Goal: Task Accomplishment & Management: Complete application form

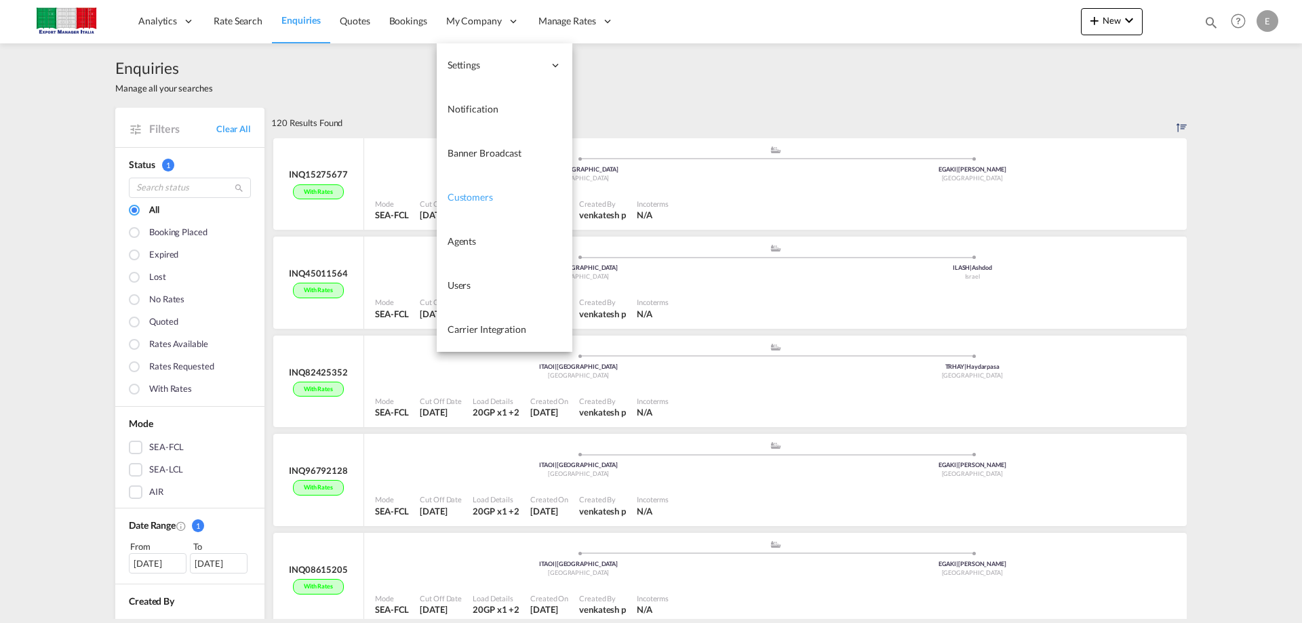
click at [479, 193] on span "Customers" at bounding box center [470, 197] width 45 height 12
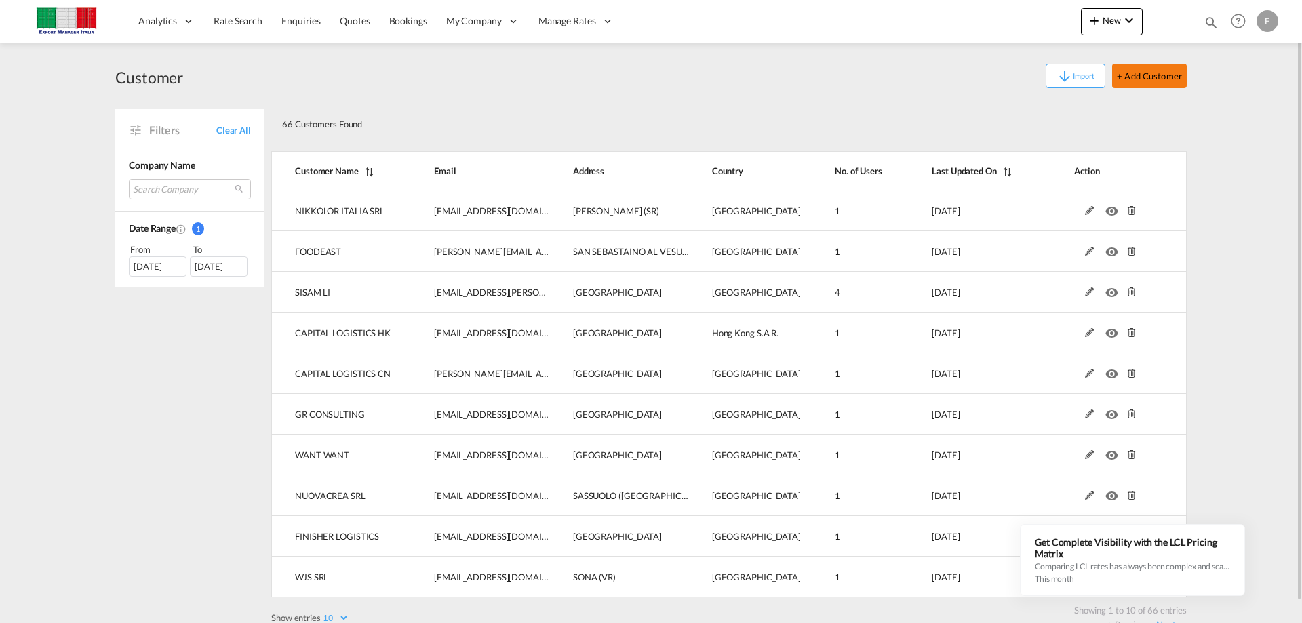
click at [1158, 75] on button "+ Add Customer" at bounding box center [1149, 76] width 75 height 24
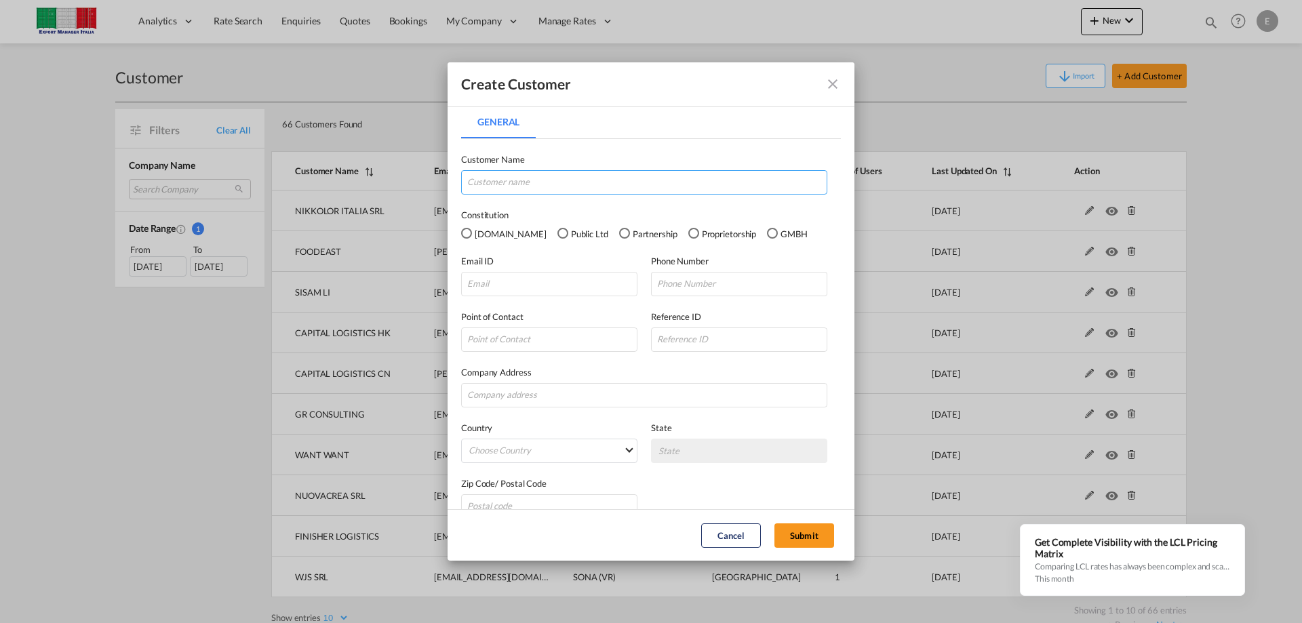
click at [528, 180] on input "General General ..." at bounding box center [644, 182] width 366 height 24
type input "PRIMOLI SRL"
click at [504, 281] on input "General General ..." at bounding box center [549, 284] width 176 height 24
click at [723, 285] on input "General General ..." at bounding box center [739, 284] width 176 height 24
paste input "[PERSON_NAME][EMAIL_ADDRESS][PERSON_NAME][DOMAIN_NAME]"
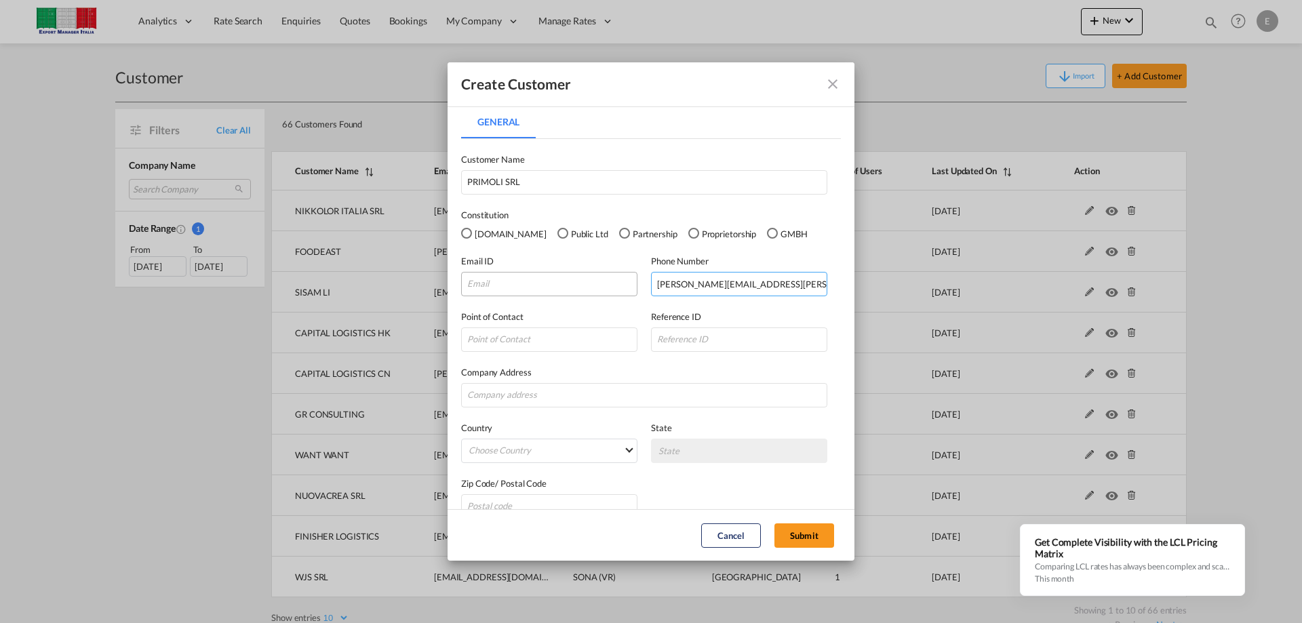
type input "[PERSON_NAME][EMAIL_ADDRESS][PERSON_NAME][DOMAIN_NAME]"
click at [549, 288] on input "General General ..." at bounding box center [549, 284] width 176 height 24
paste input "[PERSON_NAME][EMAIL_ADDRESS][PERSON_NAME][DOMAIN_NAME]"
type input "[PERSON_NAME][EMAIL_ADDRESS][PERSON_NAME][DOMAIN_NAME]"
drag, startPoint x: 762, startPoint y: 279, endPoint x: 375, endPoint y: 275, distance: 387.2
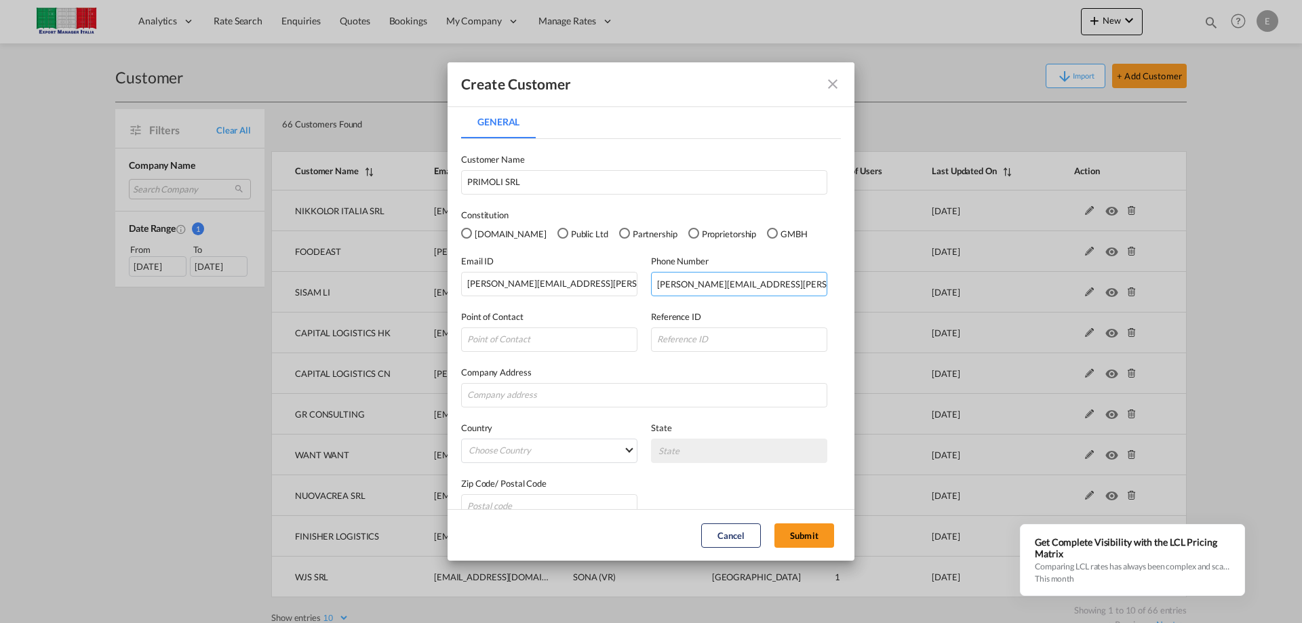
click at [376, 276] on div "Create Customer General General Customer Name PRIMOLI SRL Constitution [DOMAIN_…" at bounding box center [651, 311] width 1302 height 623
paste input "0102530024"
type input "[PHONE_NUMBER]"
click at [497, 343] on input "General General ..." at bounding box center [549, 340] width 176 height 24
click at [502, 391] on input "General General ..." at bounding box center [644, 395] width 366 height 24
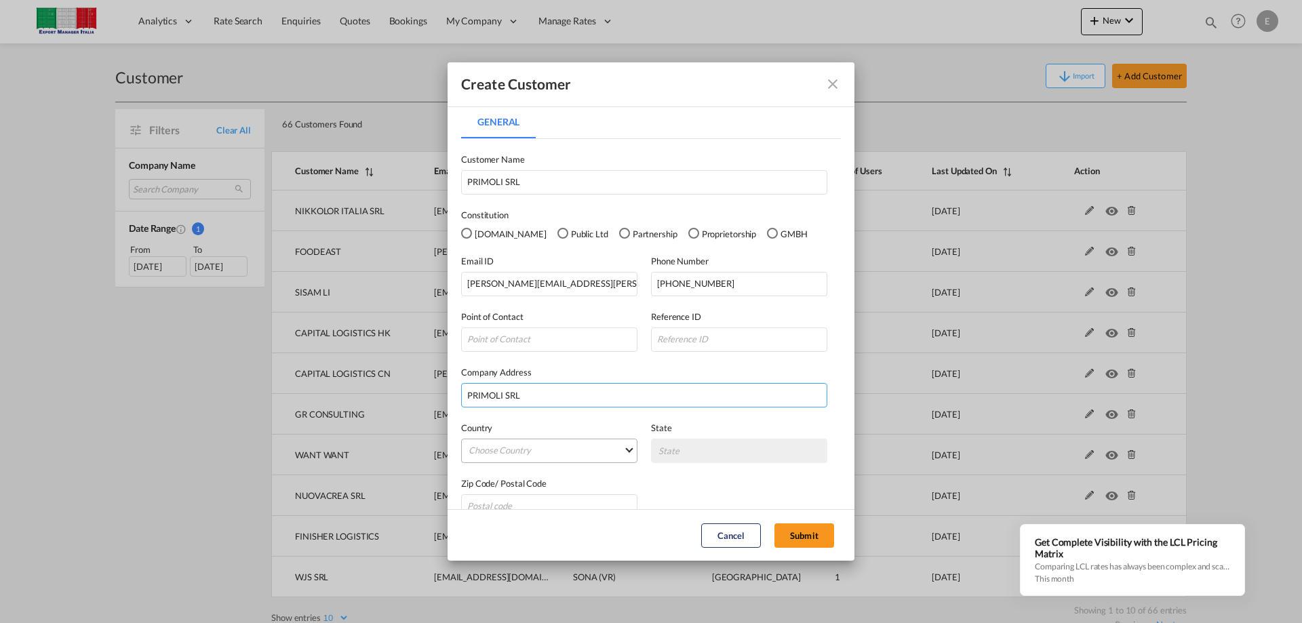
type input "PRIMOLI SRL"
click at [627, 447] on md-select "Choose Country [GEOGRAPHIC_DATA] [GEOGRAPHIC_DATA] [GEOGRAPHIC_DATA] [US_STATE]…" at bounding box center [549, 451] width 176 height 24
click at [555, 414] on input "search" at bounding box center [572, 417] width 214 height 33
type input "ITAL"
click at [494, 451] on md-option "[GEOGRAPHIC_DATA]" at bounding box center [551, 450] width 186 height 33
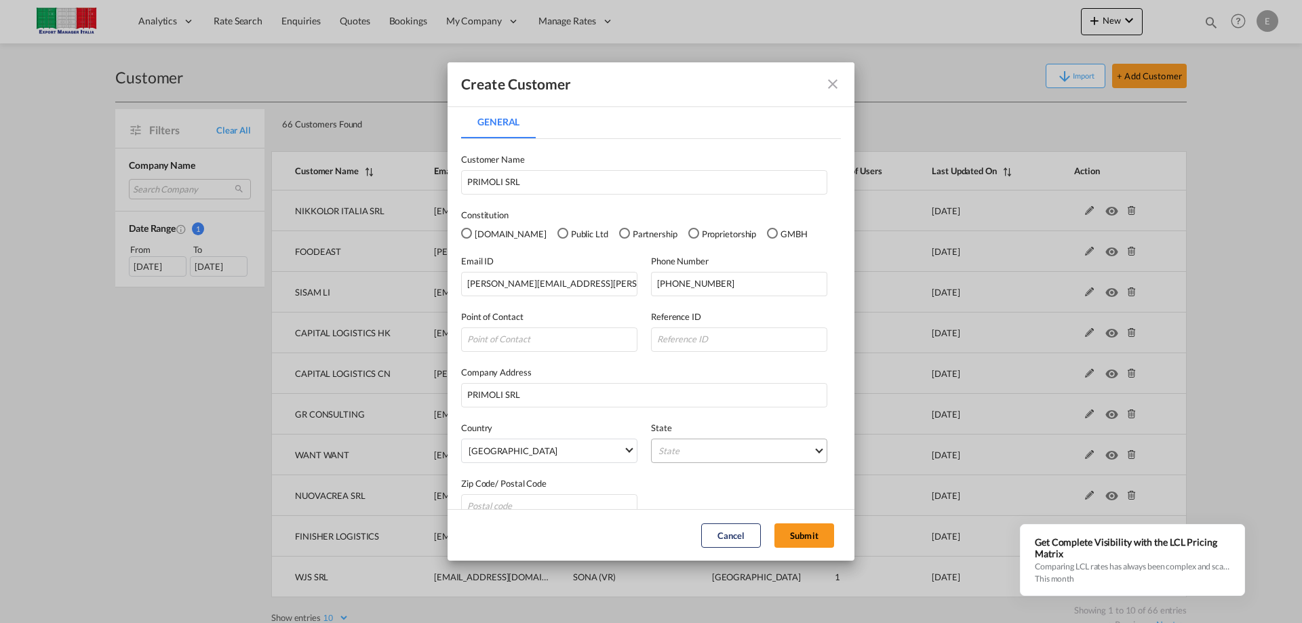
click at [720, 449] on md-select "State [GEOGRAPHIC_DATA] [GEOGRAPHIC_DATA] [GEOGRAPHIC_DATA] [GEOGRAPHIC_DATA] […" at bounding box center [739, 451] width 176 height 24
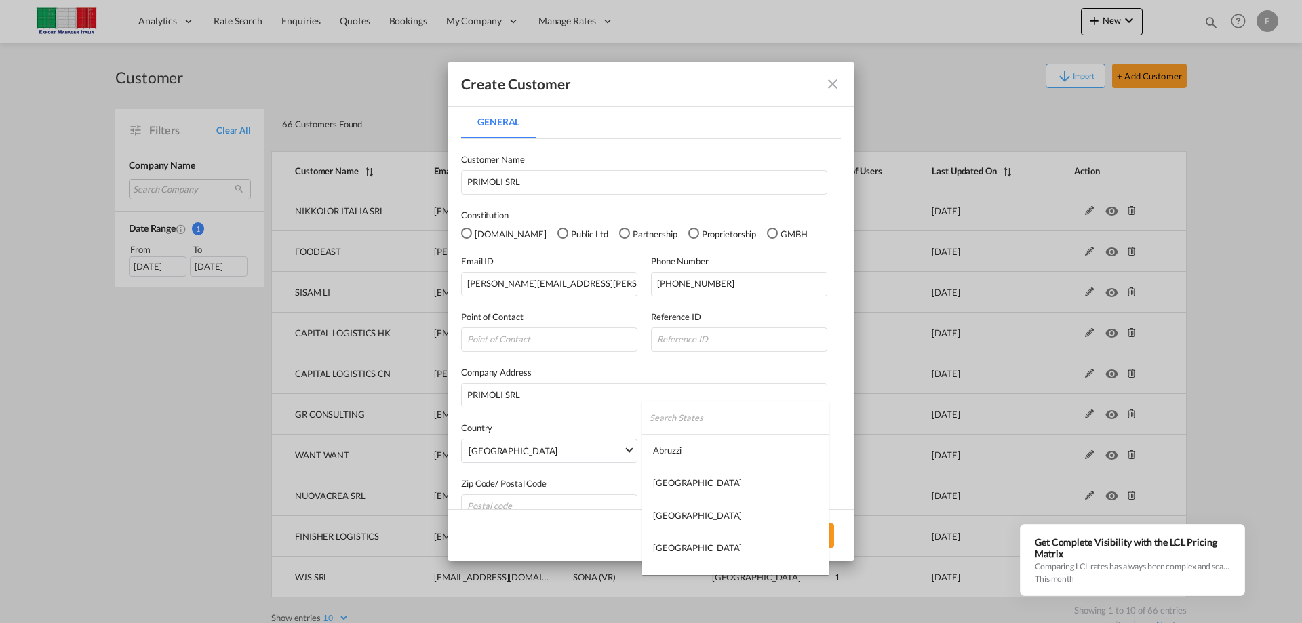
click at [695, 418] on input "search" at bounding box center [739, 417] width 179 height 33
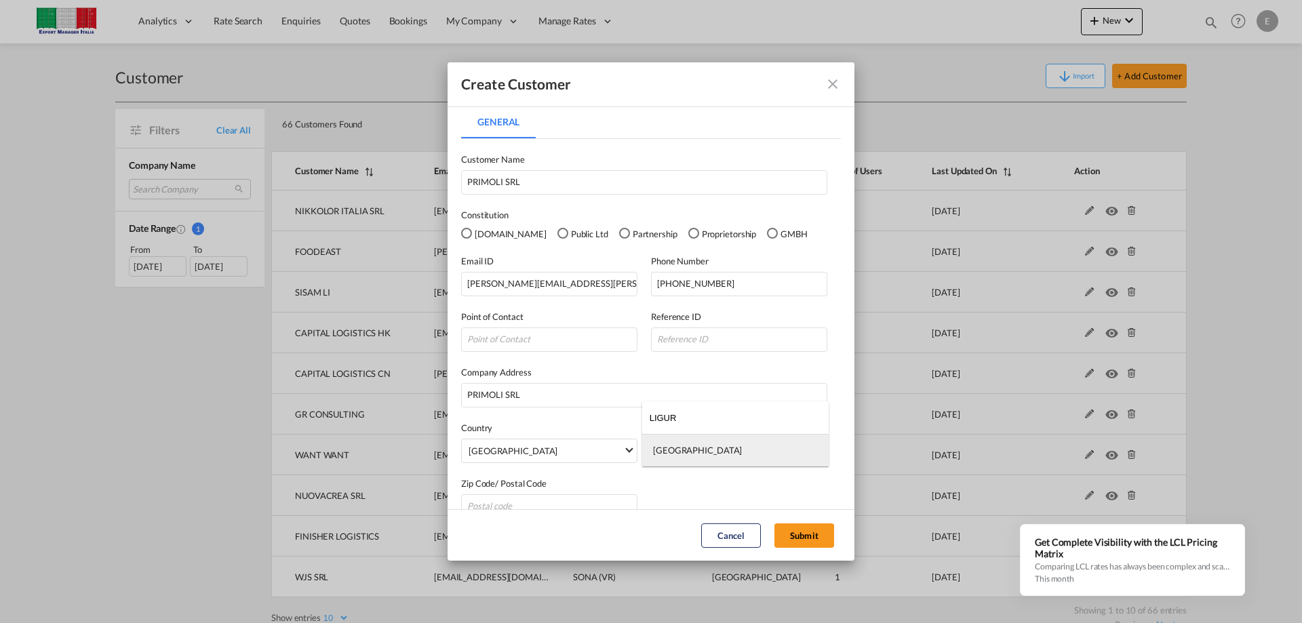
type input "LIGUR"
click at [670, 447] on div "[GEOGRAPHIC_DATA]" at bounding box center [697, 450] width 89 height 12
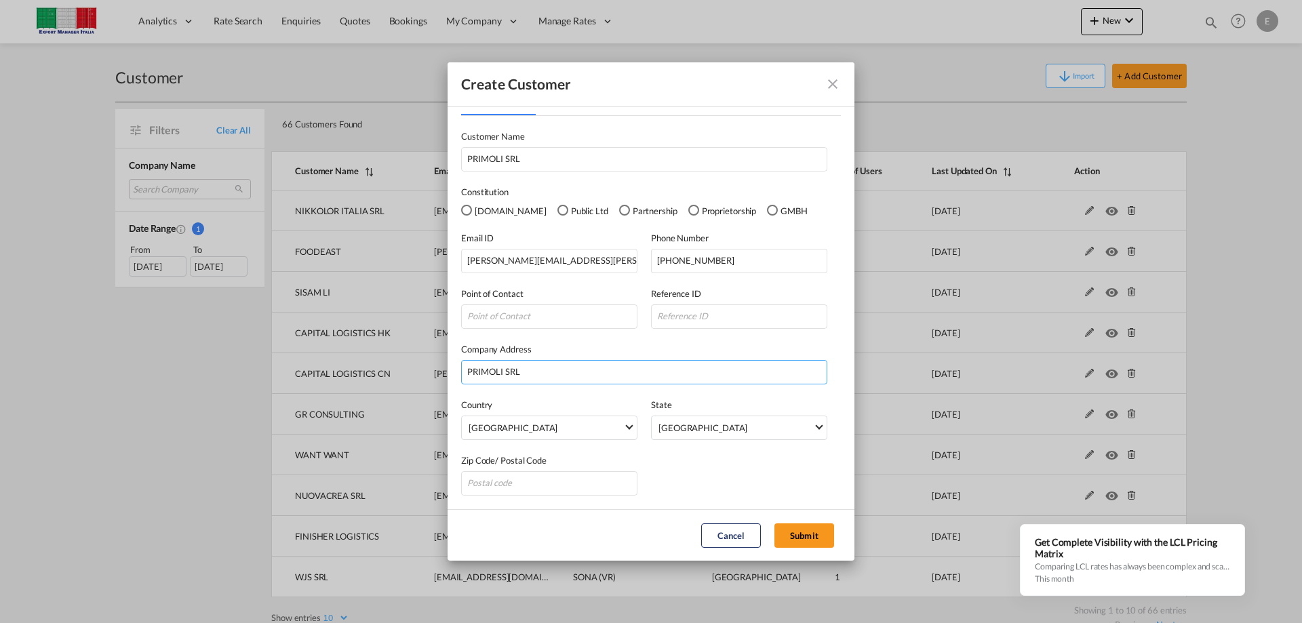
click at [572, 376] on input "PRIMOLI SRL" at bounding box center [644, 372] width 366 height 24
type input "PRIMOLI SRL [GEOGRAPHIC_DATA]"
click at [514, 482] on input "General General ..." at bounding box center [549, 483] width 176 height 24
type input "16126"
click at [525, 322] on input "General General ..." at bounding box center [549, 316] width 176 height 24
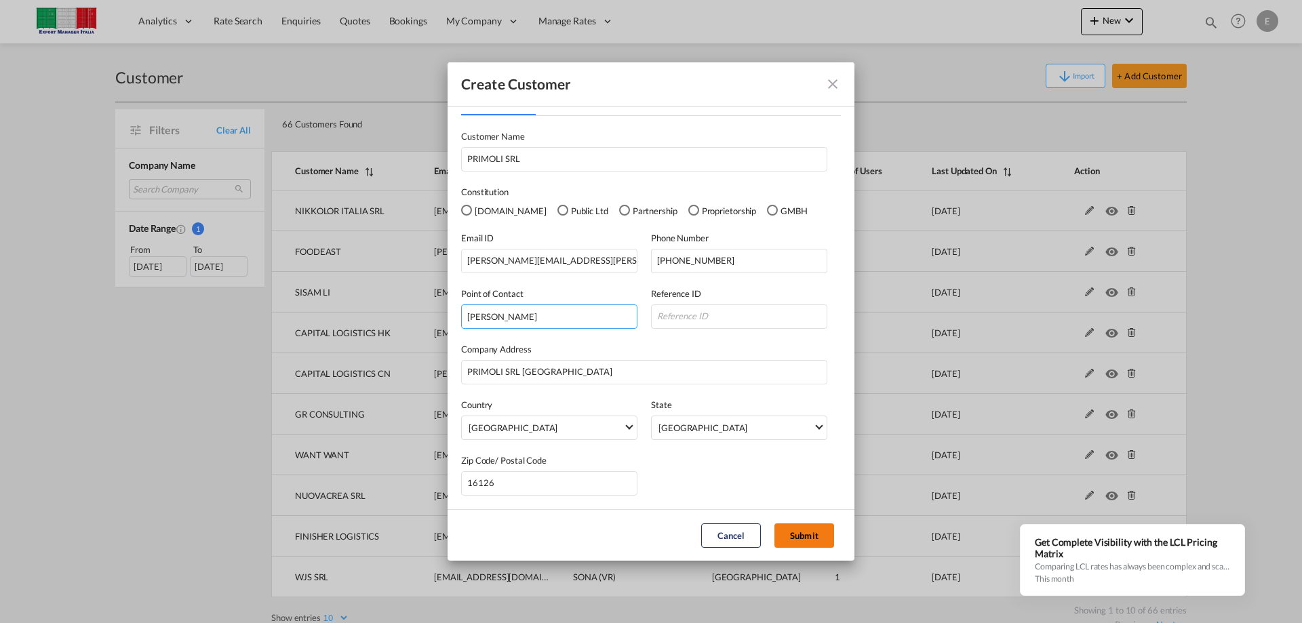
type input "[PERSON_NAME]"
click at [799, 534] on button "Submit" at bounding box center [804, 535] width 60 height 24
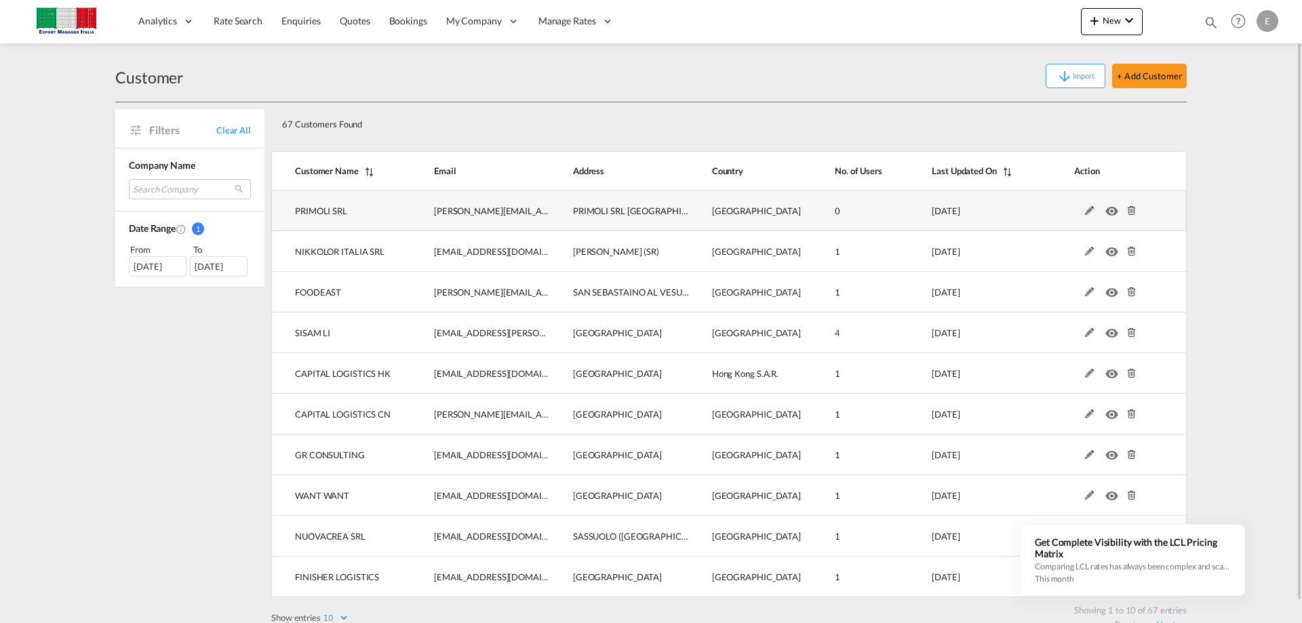
click at [1087, 208] on md-icon at bounding box center [1090, 210] width 18 height 9
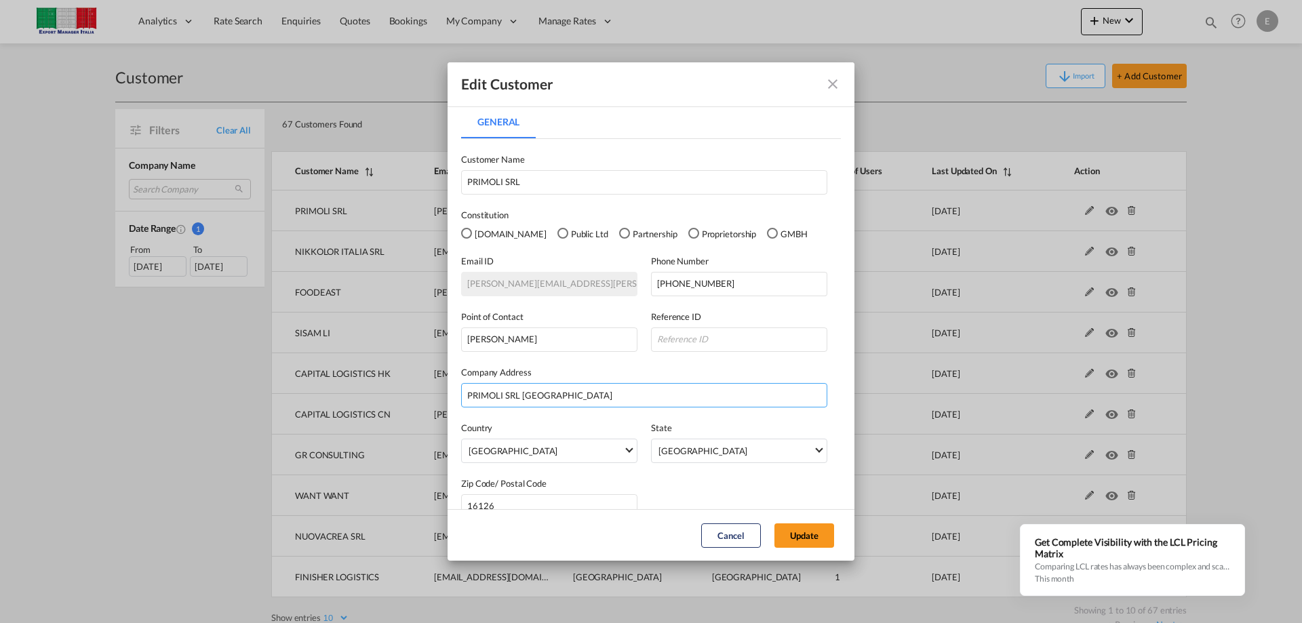
drag, startPoint x: 520, startPoint y: 395, endPoint x: 296, endPoint y: 382, distance: 224.1
click at [344, 385] on div "Edit Customer General General Customer Name PRIMOLI SRL Constitution [DOMAIN_NA…" at bounding box center [651, 311] width 1302 height 623
type input "[GEOGRAPHIC_DATA]"
click at [812, 529] on button "Update" at bounding box center [804, 535] width 60 height 24
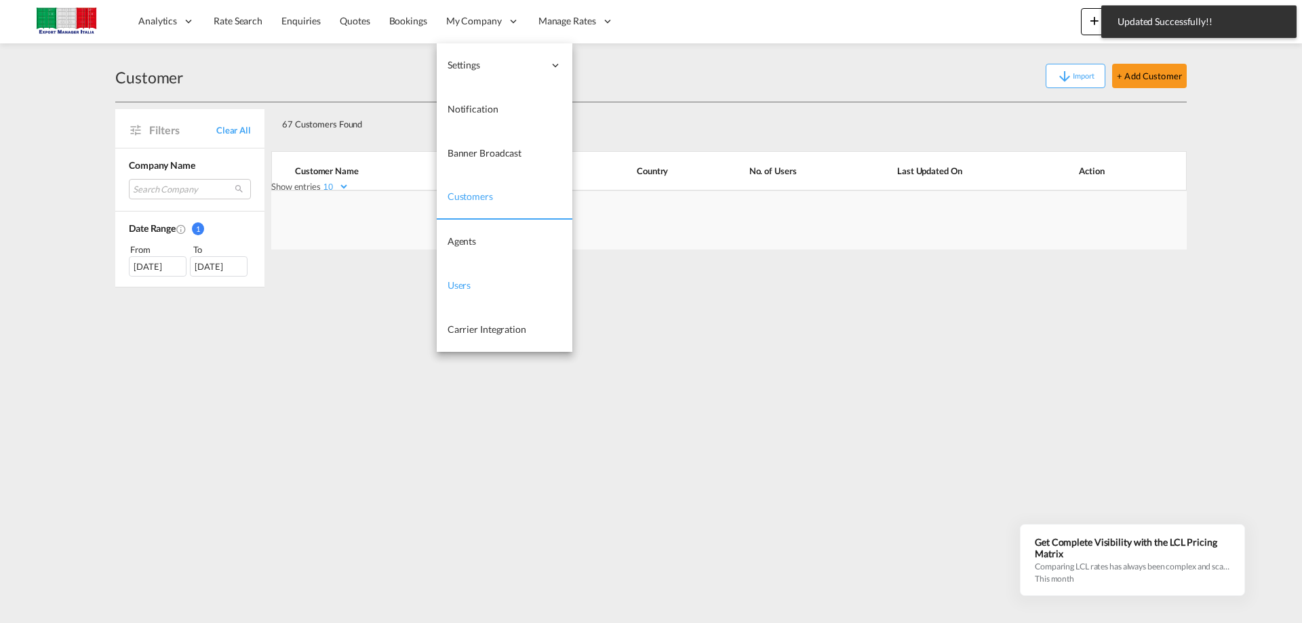
click at [467, 282] on span "Users" at bounding box center [460, 285] width 24 height 12
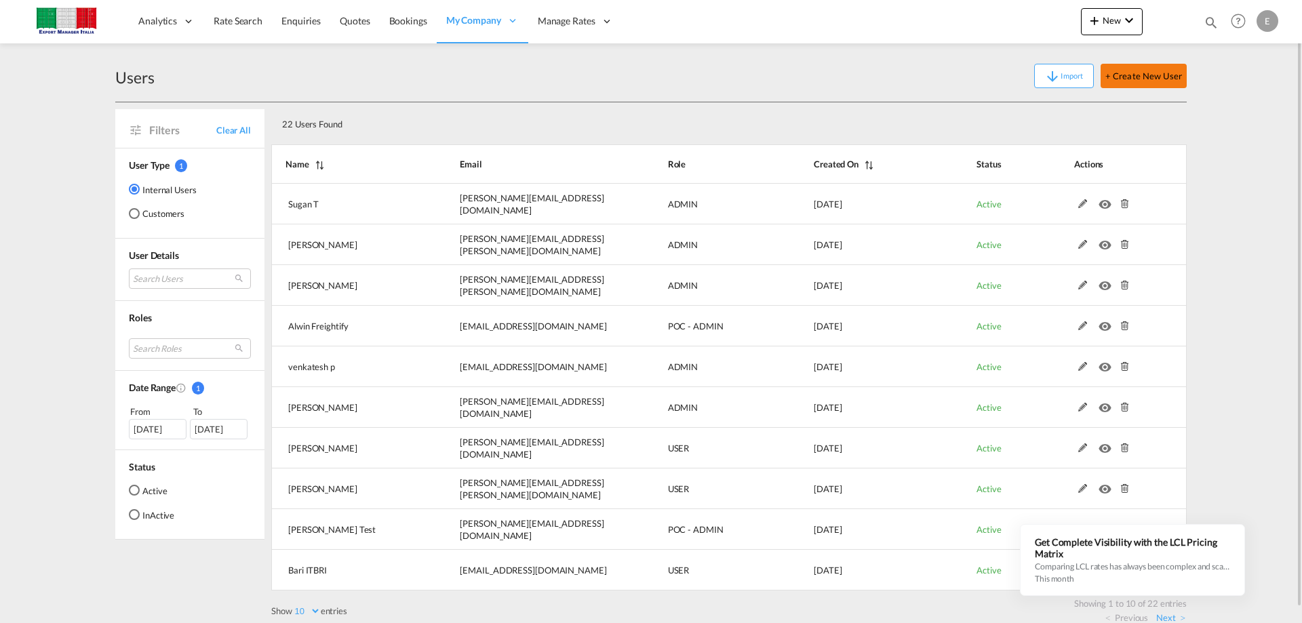
click at [1155, 73] on button "+ Create New User" at bounding box center [1143, 76] width 86 height 24
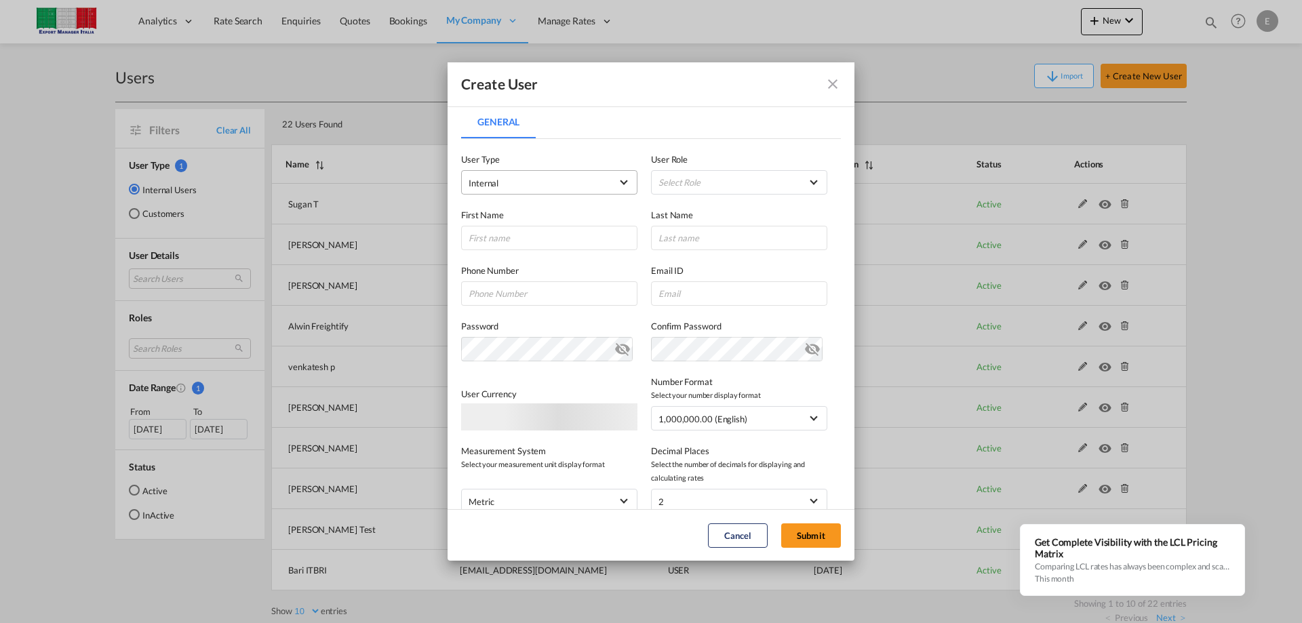
click at [570, 185] on span "Internal" at bounding box center [540, 183] width 142 height 14
click at [510, 217] on md-option "Customer" at bounding box center [548, 215] width 178 height 33
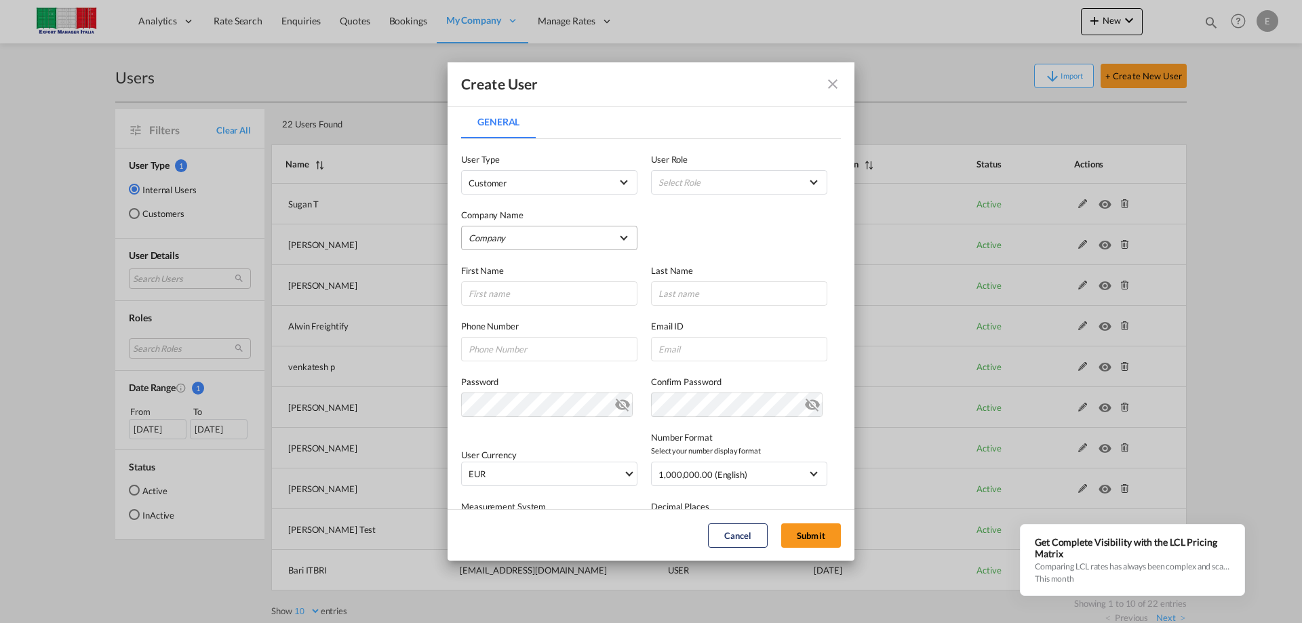
click at [548, 240] on md-select "Company ATPOSE SRL CAPITAL LOGISTICS CN CAPITAL LOGISTICS HK CBN LOJİSTİK DEPOL…" at bounding box center [549, 238] width 176 height 24
click at [511, 212] on input "search" at bounding box center [564, 205] width 216 height 33
type input "PRIMOL"
click at [506, 239] on div "PRIMOLI SRL" at bounding box center [496, 238] width 52 height 12
click at [488, 293] on input "General General ..." at bounding box center [549, 293] width 176 height 24
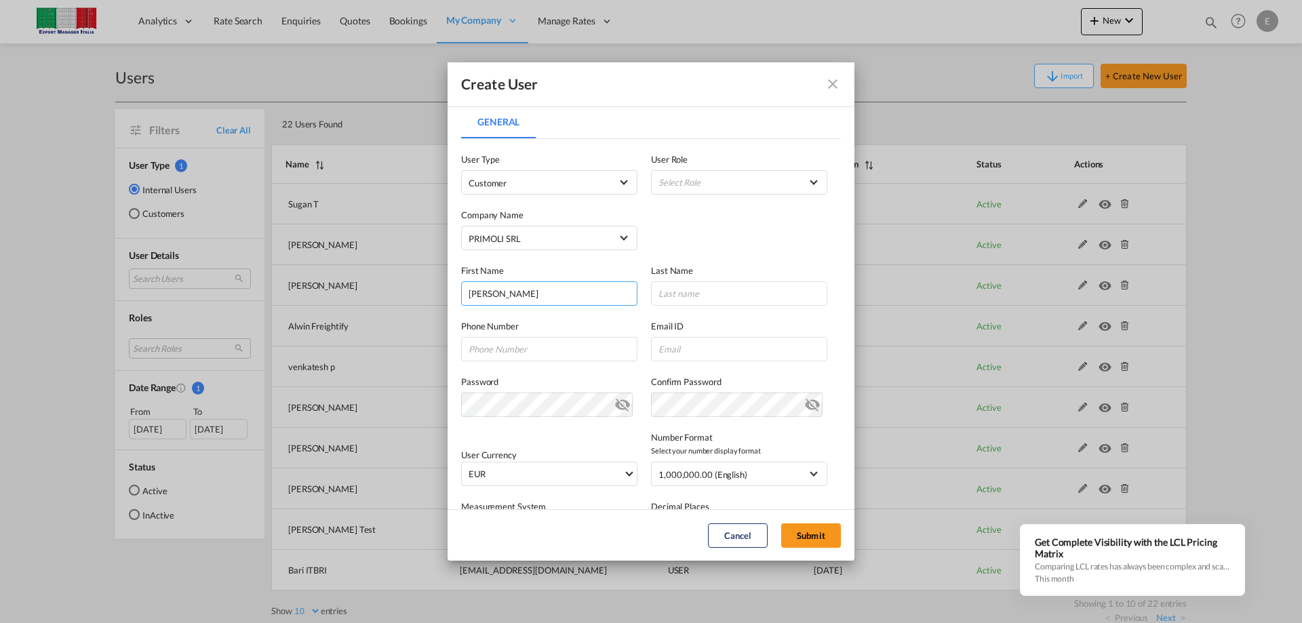
type input "[PERSON_NAME]"
type input "Darco"
click at [565, 352] on input "General General ..." at bounding box center [549, 349] width 176 height 24
paste input "0102530024"
click at [467, 350] on input "0102530024" at bounding box center [549, 349] width 176 height 24
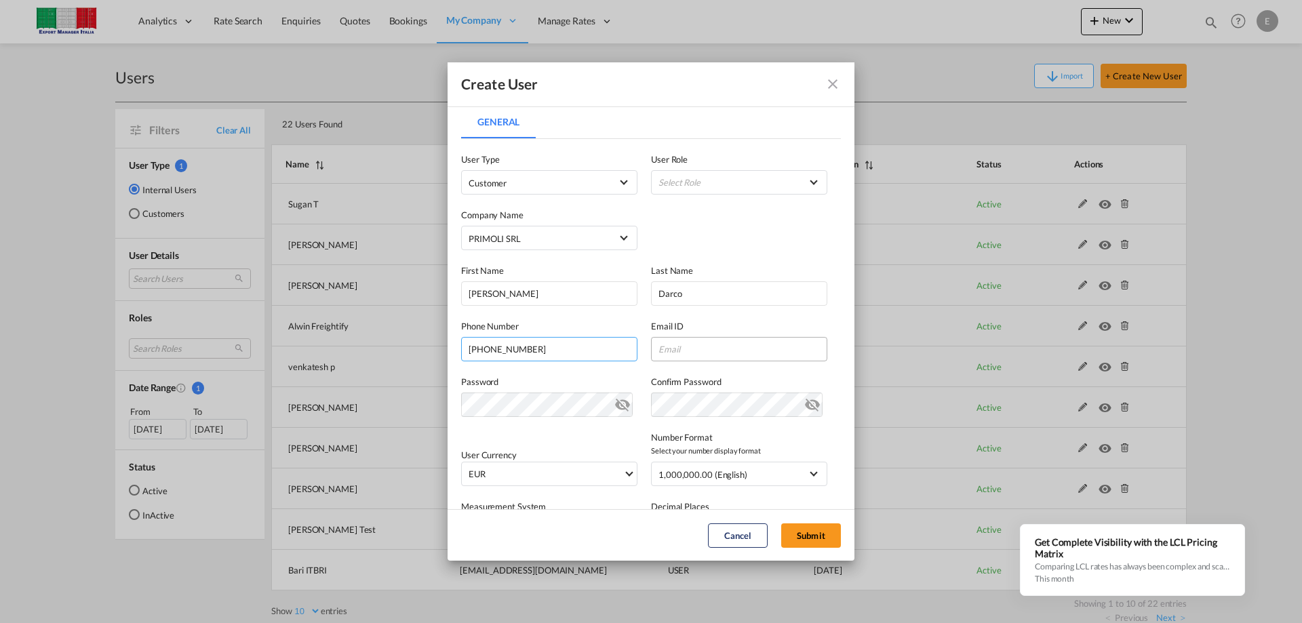
type input "[PHONE_NUMBER]"
click at [656, 342] on input "General General ..." at bounding box center [739, 349] width 176 height 24
click at [614, 407] on md-icon "icon-eye-off" at bounding box center [622, 402] width 16 height 16
drag, startPoint x: 803, startPoint y: 399, endPoint x: 820, endPoint y: 402, distance: 17.2
click at [804, 399] on md-icon "icon-eye-off" at bounding box center [812, 402] width 16 height 16
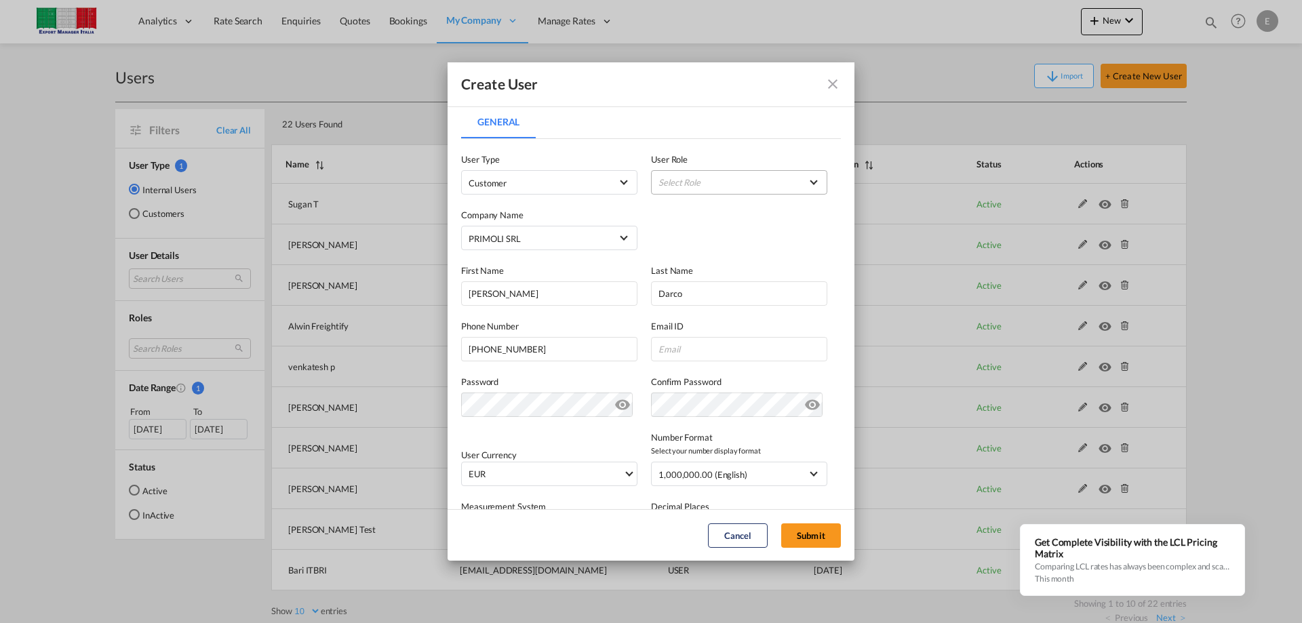
click at [706, 178] on md-select "Select Role BCO GLOBAL Cliente ITA USER_DEFINED Customer Specific FCL Role USER…" at bounding box center [739, 182] width 176 height 24
click at [687, 212] on div "Cliente ITA USER_DEFINED" at bounding box center [675, 215] width 43 height 12
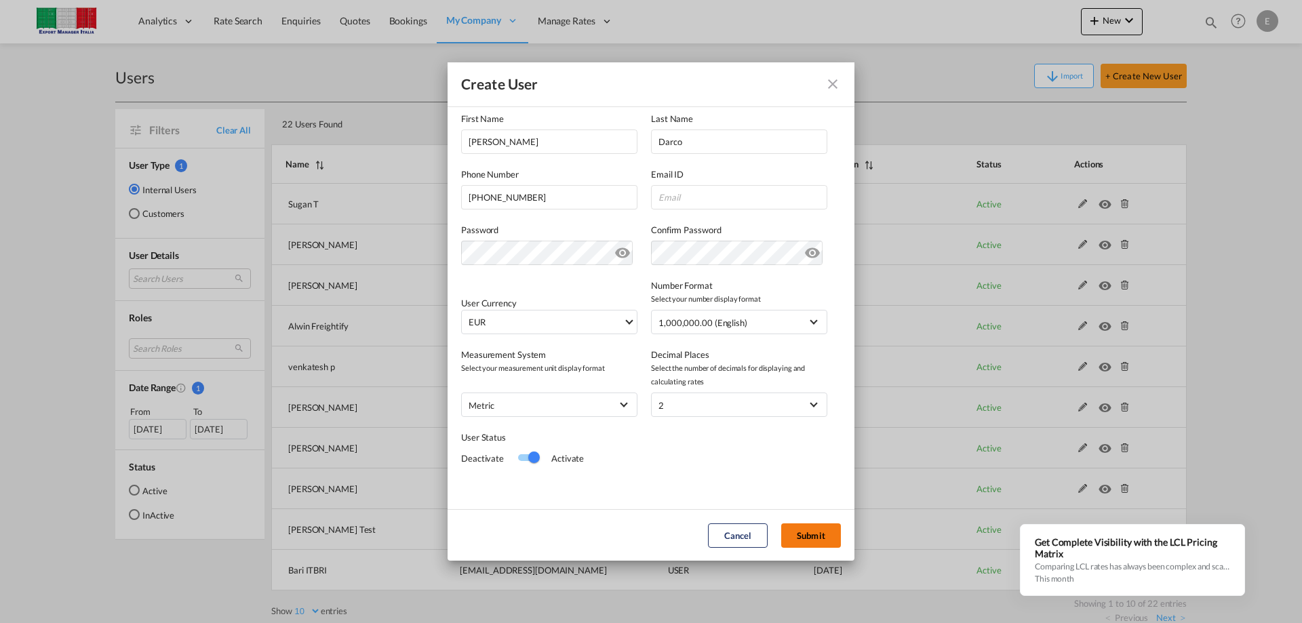
click at [814, 531] on button "Submit" at bounding box center [811, 535] width 60 height 24
click at [674, 201] on input "General General ..." at bounding box center [739, 197] width 176 height 24
type input "v"
paste input "[PERSON_NAME][EMAIL_ADDRESS][PERSON_NAME][DOMAIN_NAME]"
type input "[PERSON_NAME][EMAIL_ADDRESS][PERSON_NAME][DOMAIN_NAME]"
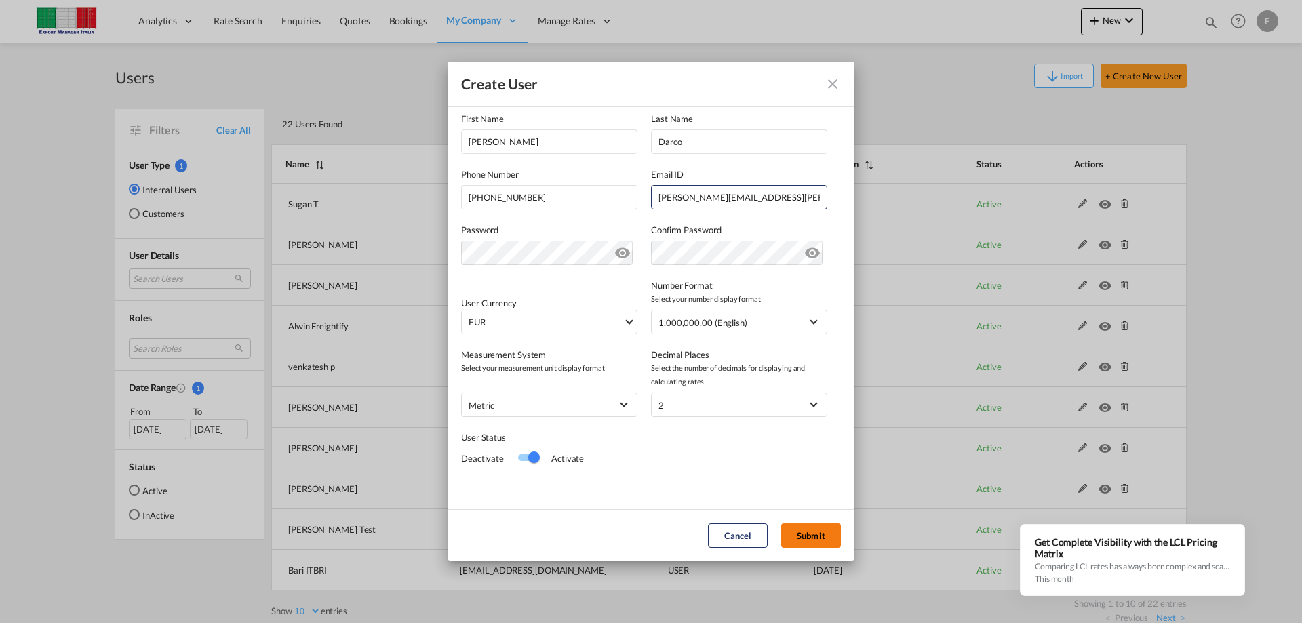
click at [814, 536] on button "Submit" at bounding box center [811, 535] width 60 height 24
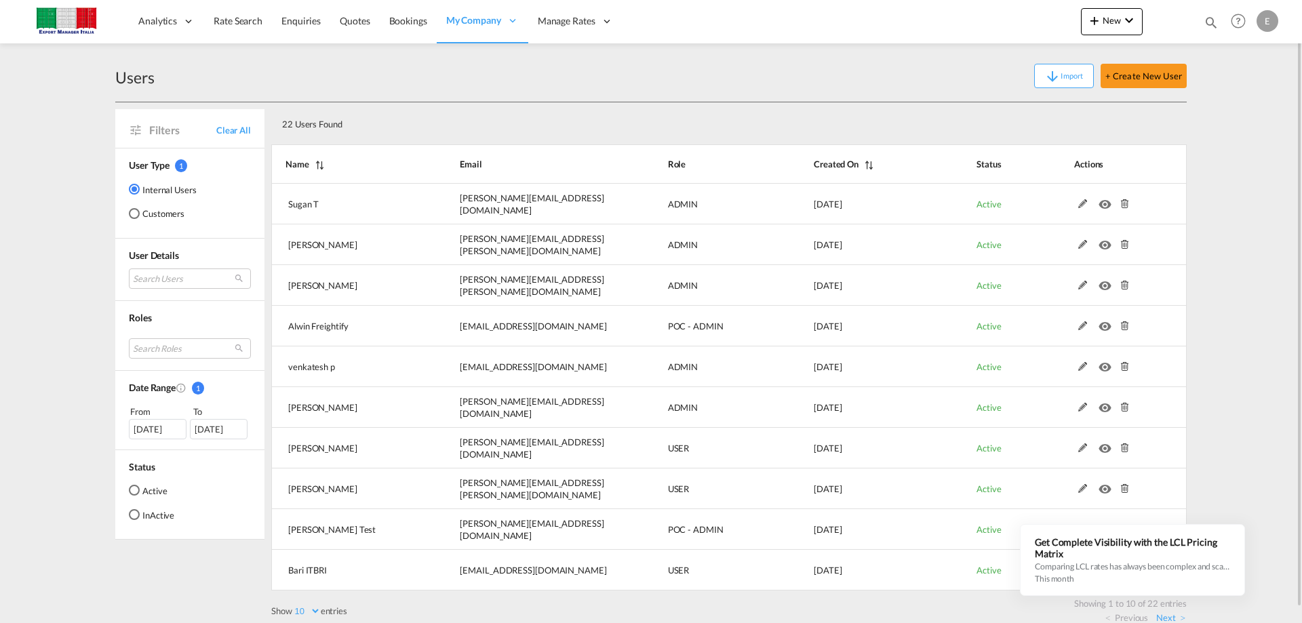
click at [174, 217] on md-radio-button "Customers" at bounding box center [163, 214] width 68 height 14
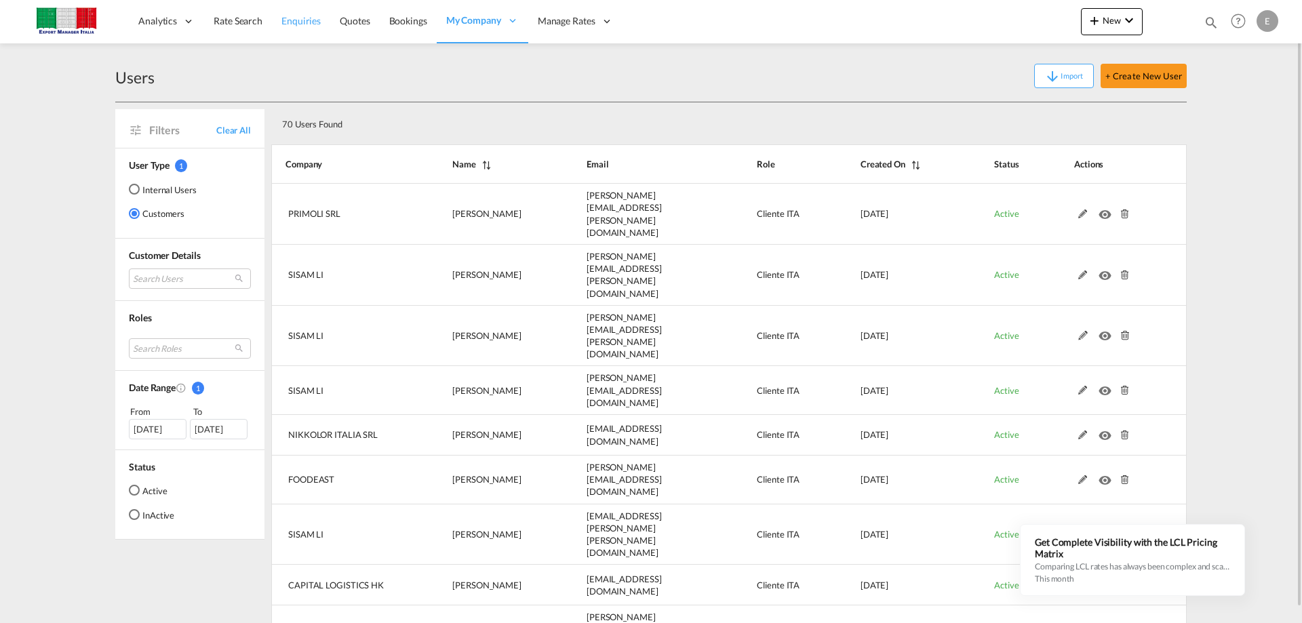
click at [313, 23] on span "Enquiries" at bounding box center [300, 21] width 39 height 12
